Goal: Transaction & Acquisition: Purchase product/service

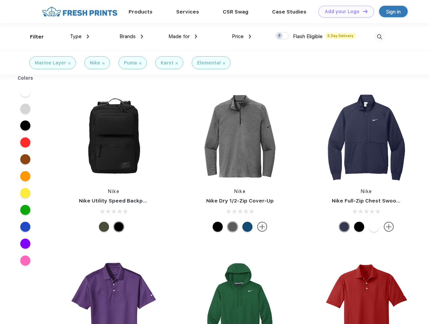
click at [344, 11] on link "Add your Logo Design Tool" at bounding box center [346, 12] width 56 height 12
click at [0, 0] on div "Design Tool" at bounding box center [0, 0] width 0 height 0
click at [362, 11] on link "Add your Logo Design Tool" at bounding box center [346, 12] width 56 height 12
click at [32, 37] on div "Filter" at bounding box center [37, 37] width 14 height 8
click at [80, 36] on span "Type" at bounding box center [76, 36] width 12 height 6
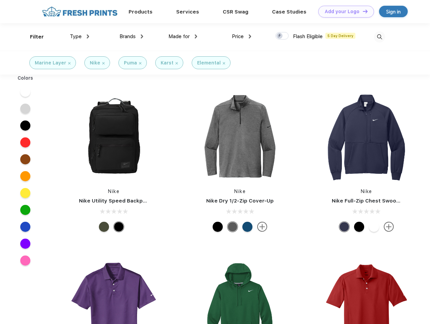
click at [131, 36] on span "Brands" at bounding box center [128, 36] width 16 height 6
click at [183, 36] on span "Made for" at bounding box center [179, 36] width 21 height 6
click at [242, 36] on span "Price" at bounding box center [238, 36] width 12 height 6
click at [282, 36] on div at bounding box center [282, 35] width 13 height 7
click at [280, 36] on input "checkbox" at bounding box center [278, 34] width 4 height 4
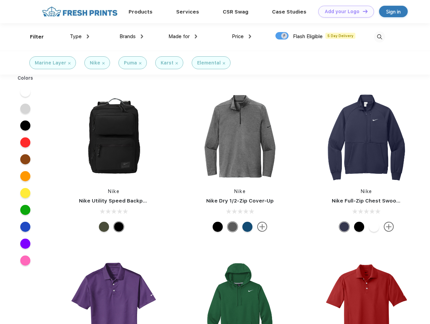
click at [380, 37] on img at bounding box center [379, 36] width 11 height 11
